Goal: Information Seeking & Learning: Learn about a topic

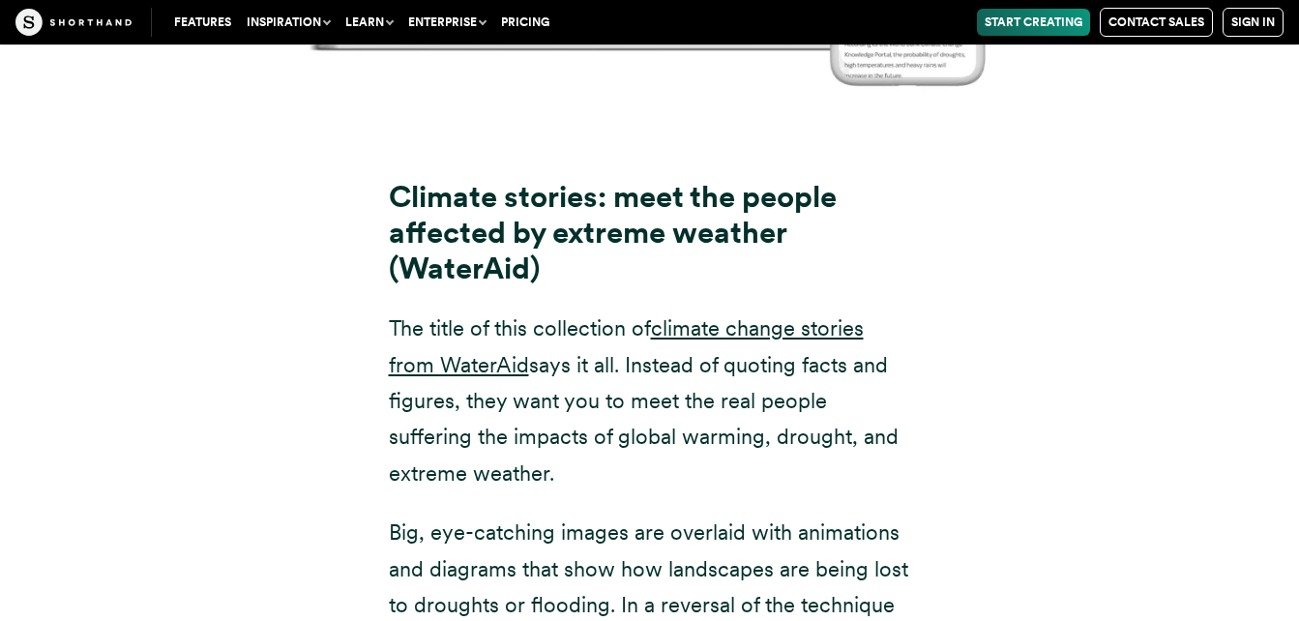
scroll to position [12974, 0]
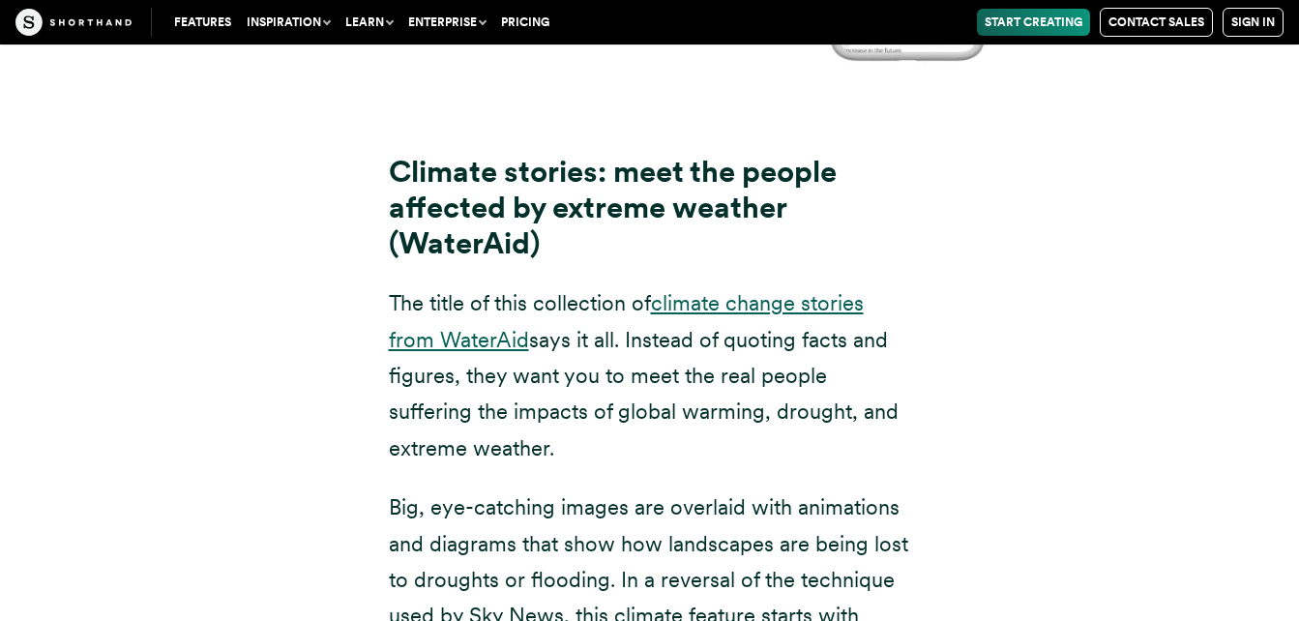
click at [790, 290] on link "climate change stories from WaterAid" at bounding box center [626, 320] width 475 height 61
